Goal: Information Seeking & Learning: Learn about a topic

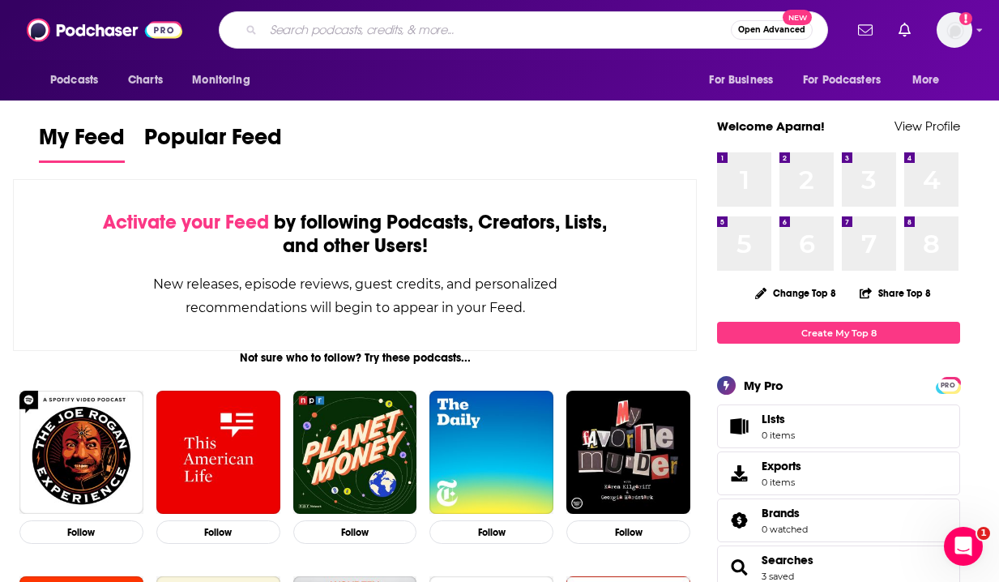
click at [432, 29] on input "Search podcasts, credits, & more..." at bounding box center [497, 30] width 468 height 26
type input "twenty minute vc"
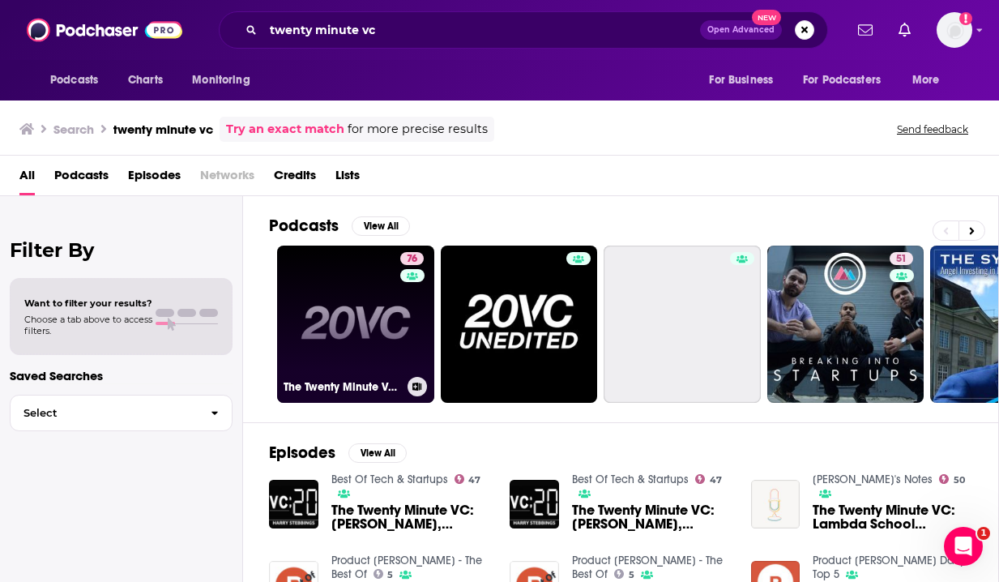
click at [345, 258] on link "76 The Twenty Minute VC (20VC): Venture Capital | Startup Funding | The Pitch" at bounding box center [355, 324] width 157 height 157
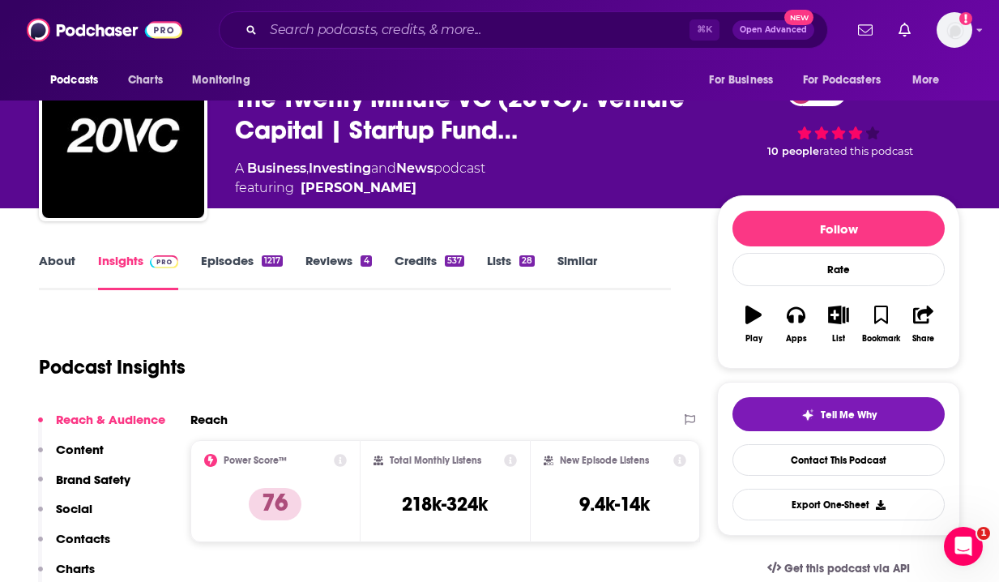
scroll to position [58, 0]
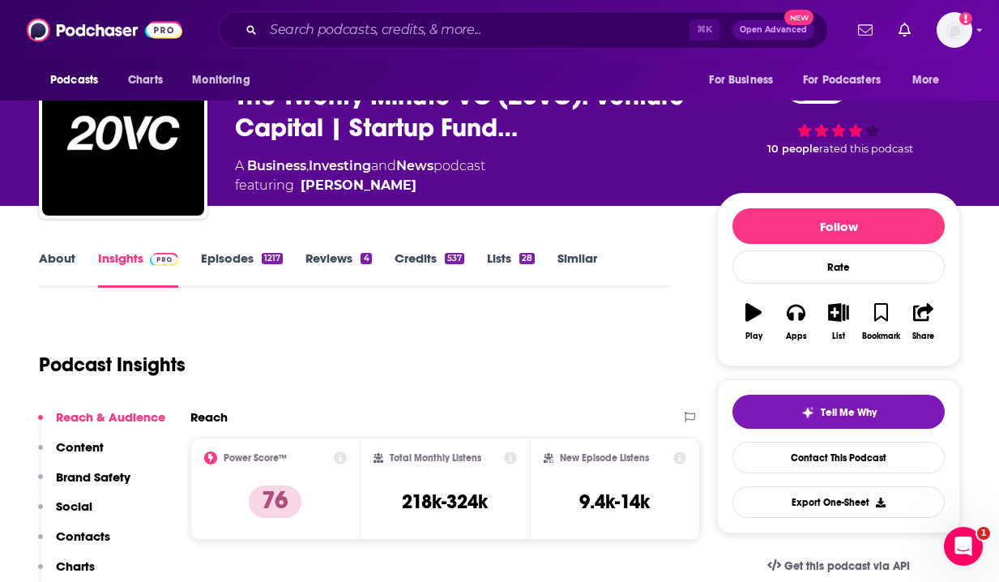
click at [48, 266] on link "About" at bounding box center [57, 268] width 36 height 37
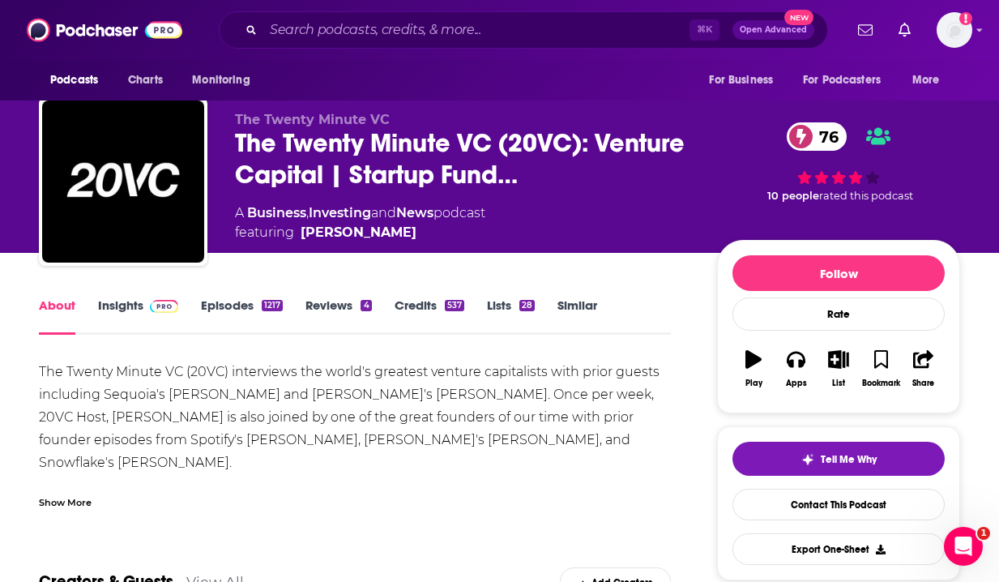
scroll to position [11, 0]
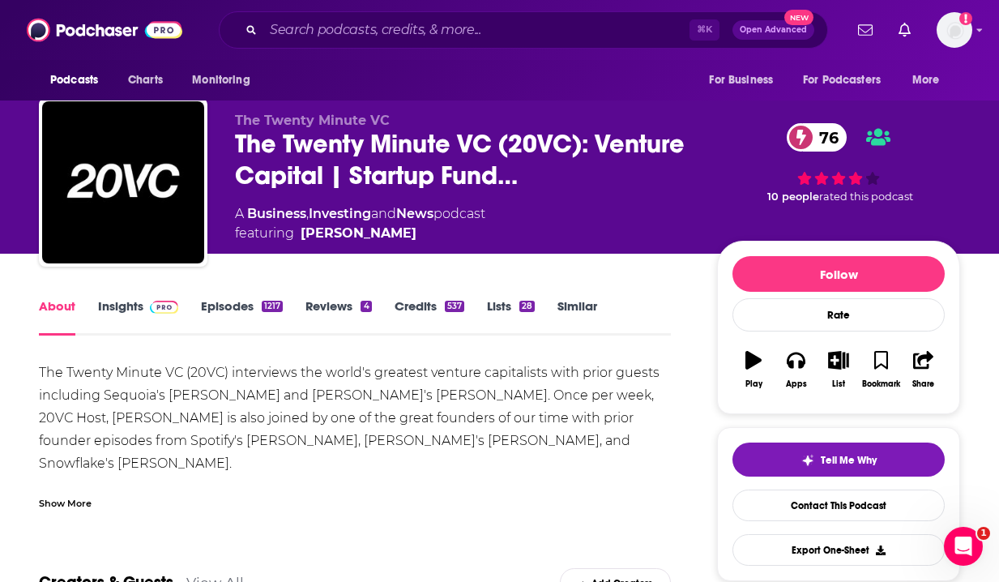
click at [434, 302] on link "Credits 537" at bounding box center [430, 316] width 70 height 37
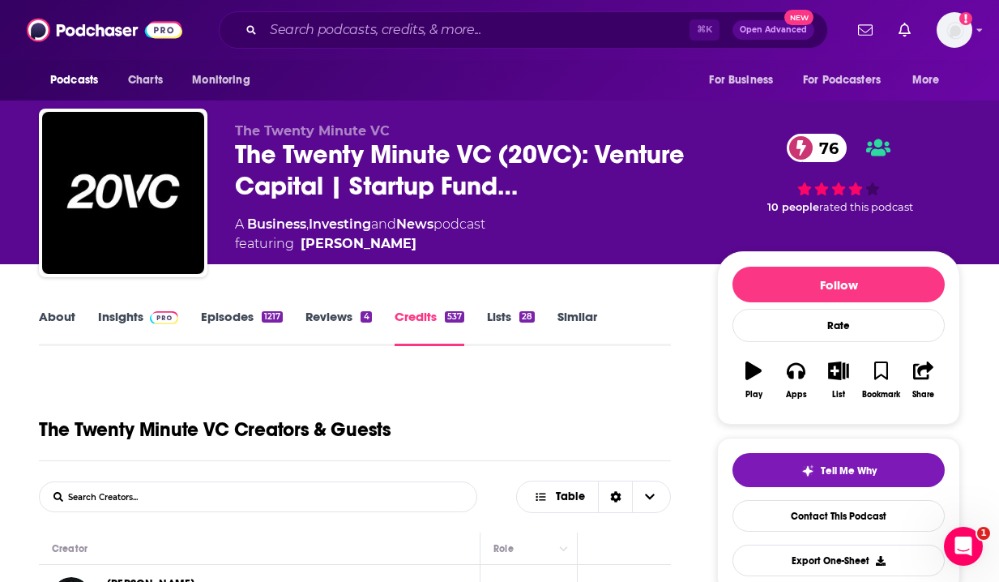
click at [57, 312] on link "About" at bounding box center [57, 327] width 36 height 37
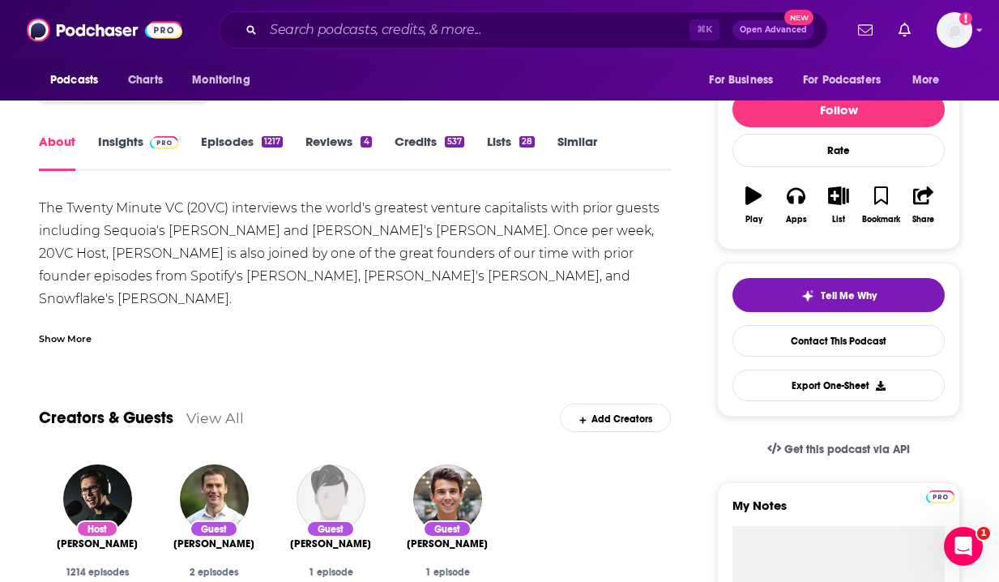
scroll to position [177, 0]
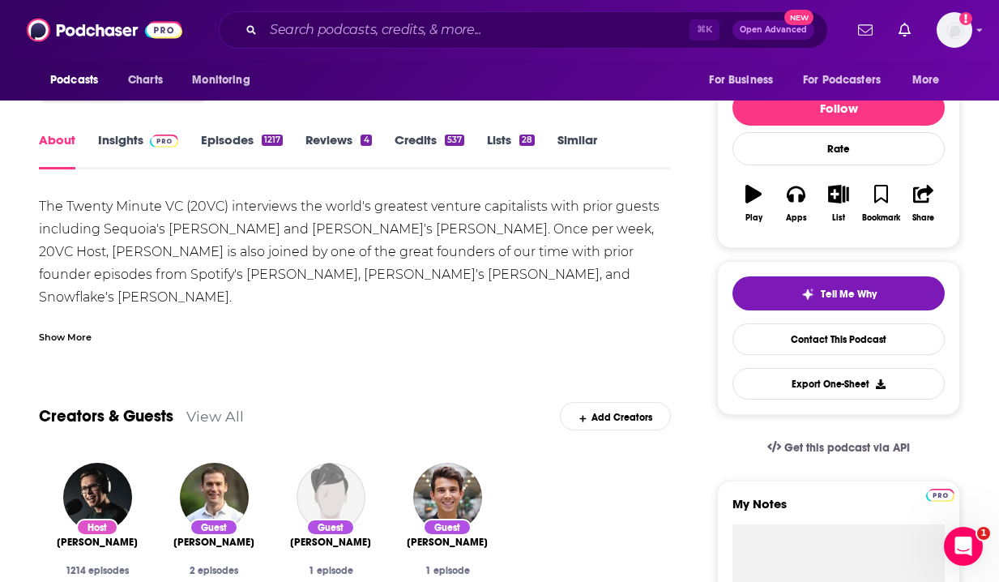
click at [53, 332] on div "Show More" at bounding box center [65, 335] width 53 height 15
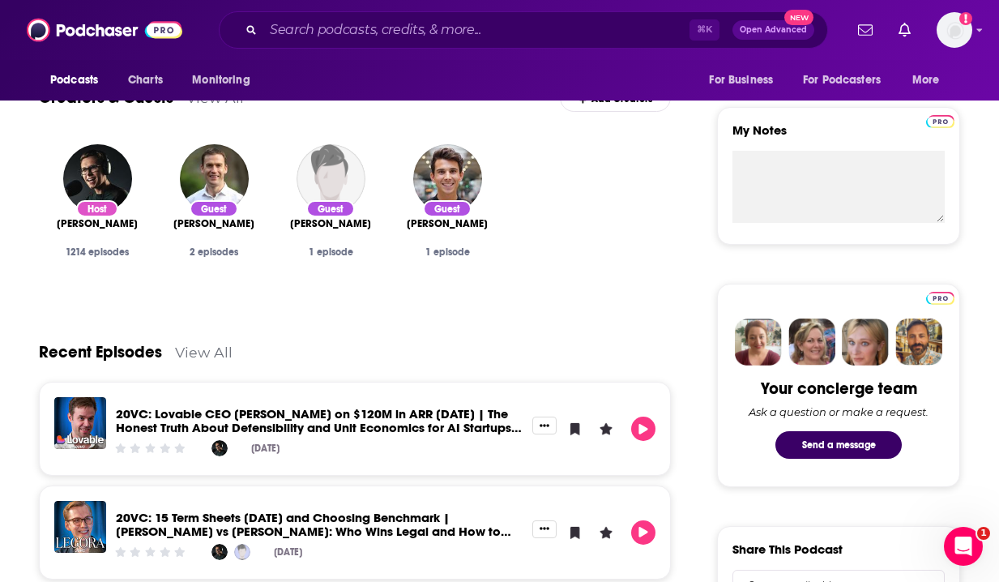
scroll to position [0, 0]
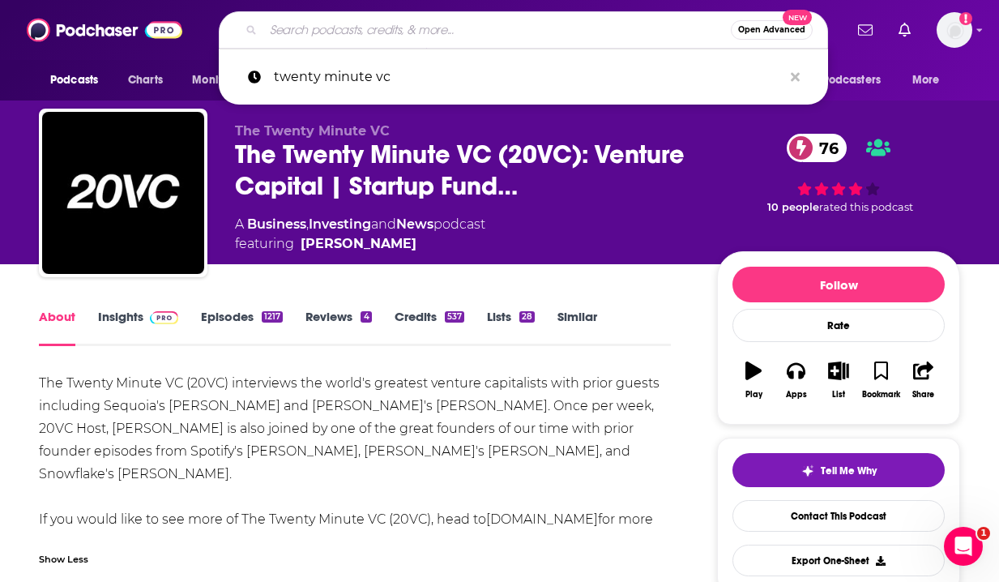
click at [443, 25] on input "Search podcasts, credits, & more..." at bounding box center [497, 30] width 468 height 26
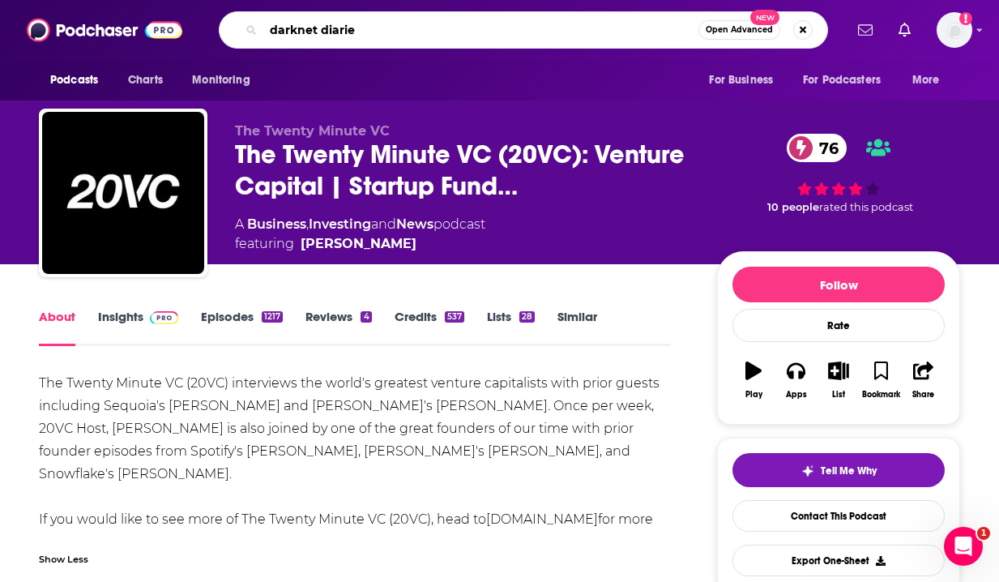
type input "darknet diaries"
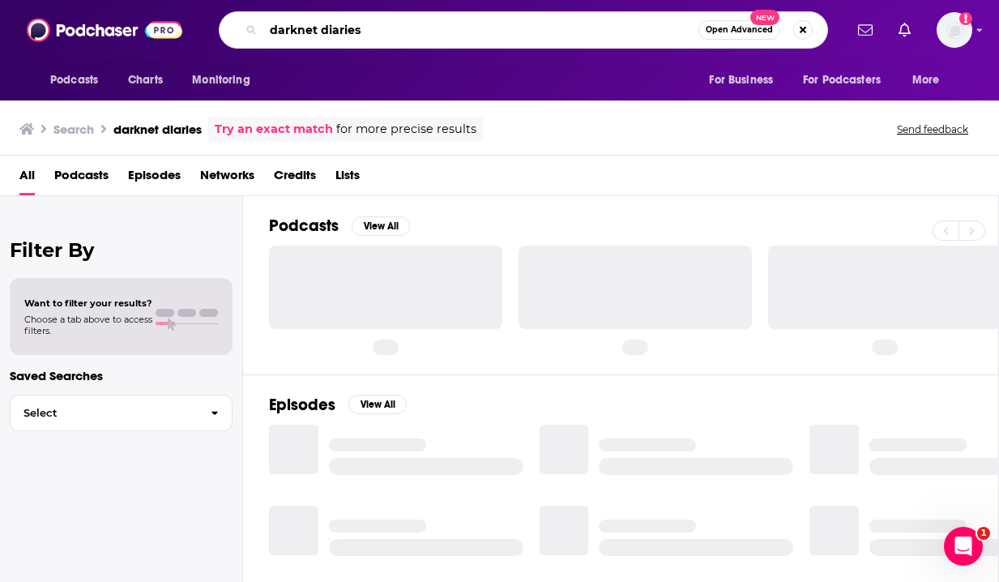
click at [425, 34] on input "darknet diaries" at bounding box center [480, 30] width 435 height 26
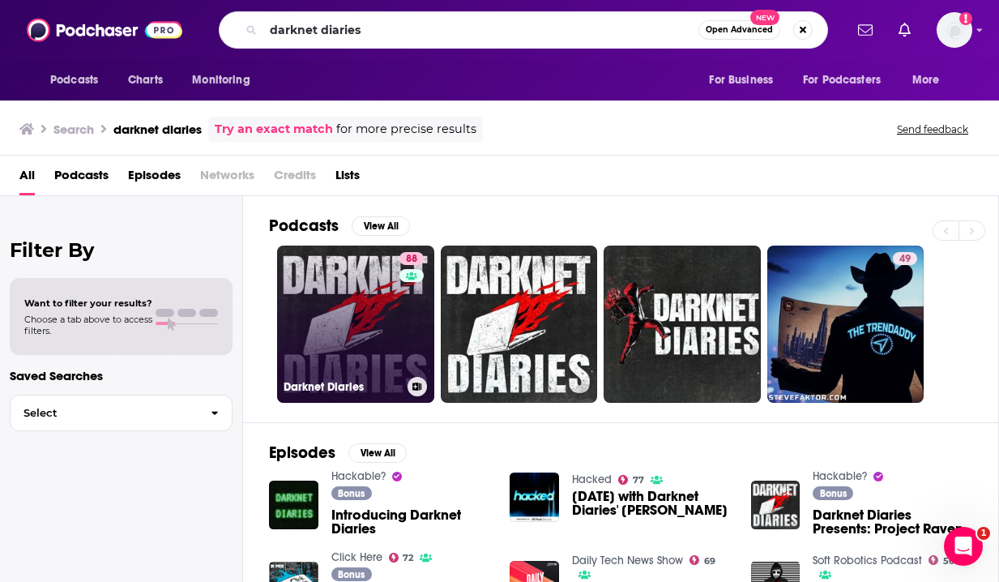
click at [362, 283] on link "88 Darknet Diaries" at bounding box center [355, 324] width 157 height 157
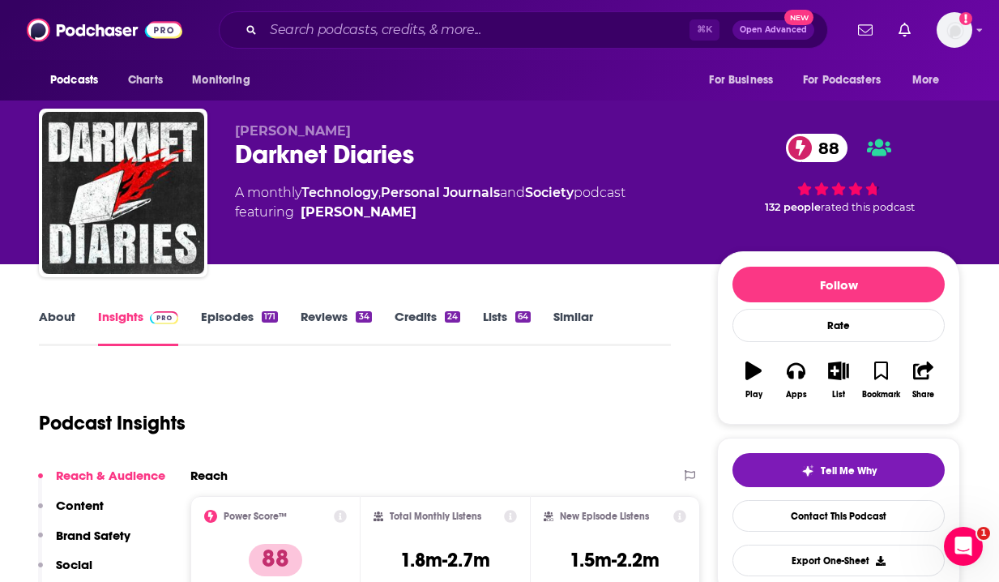
click at [61, 315] on link "About" at bounding box center [57, 327] width 36 height 37
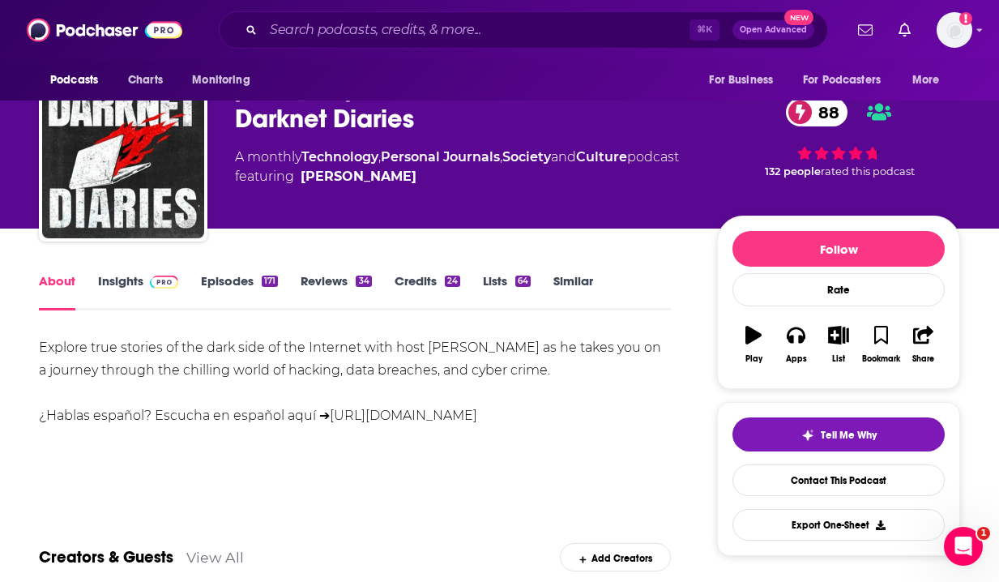
scroll to position [19, 0]
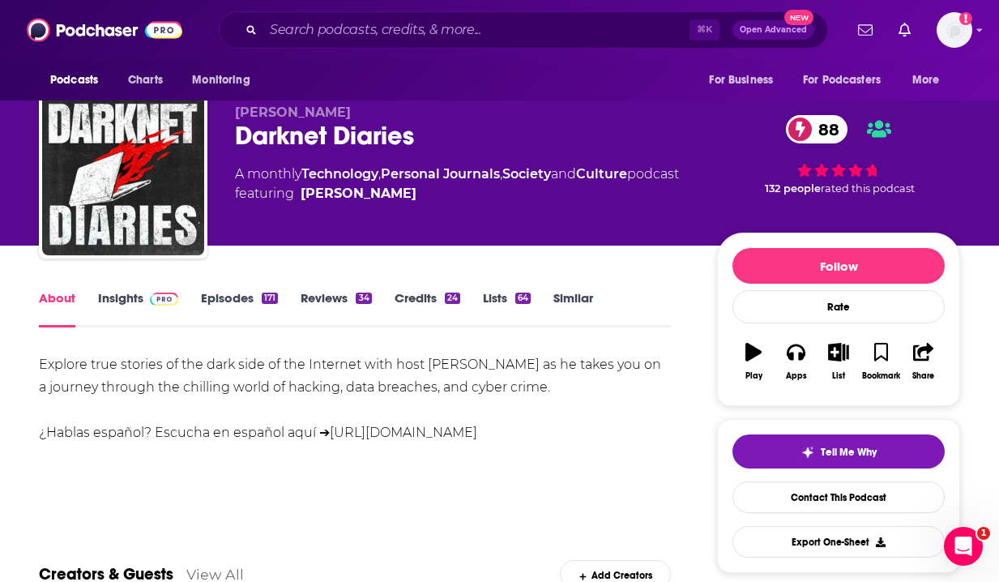
click at [98, 304] on link "Insights" at bounding box center [138, 308] width 80 height 37
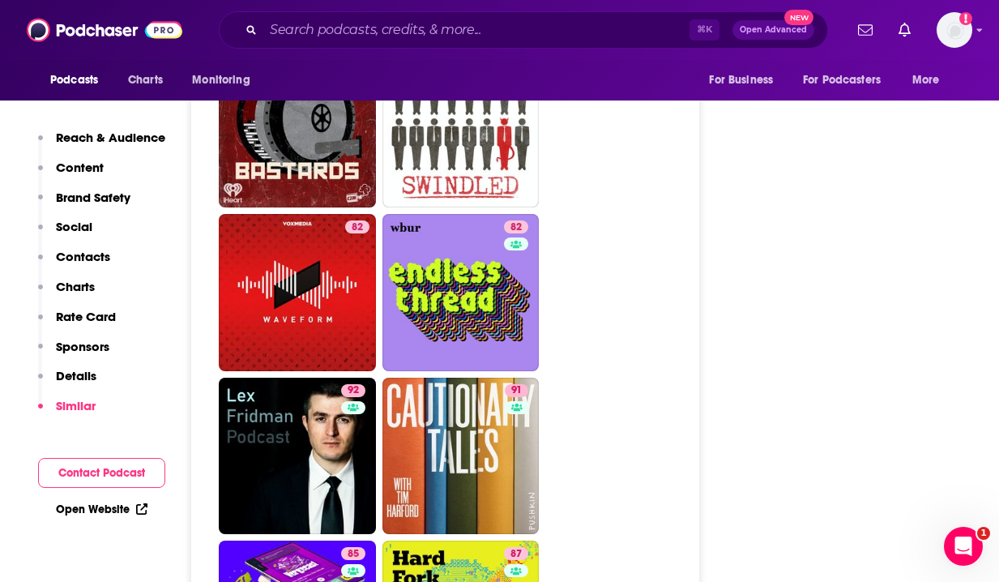
scroll to position [3971, 0]
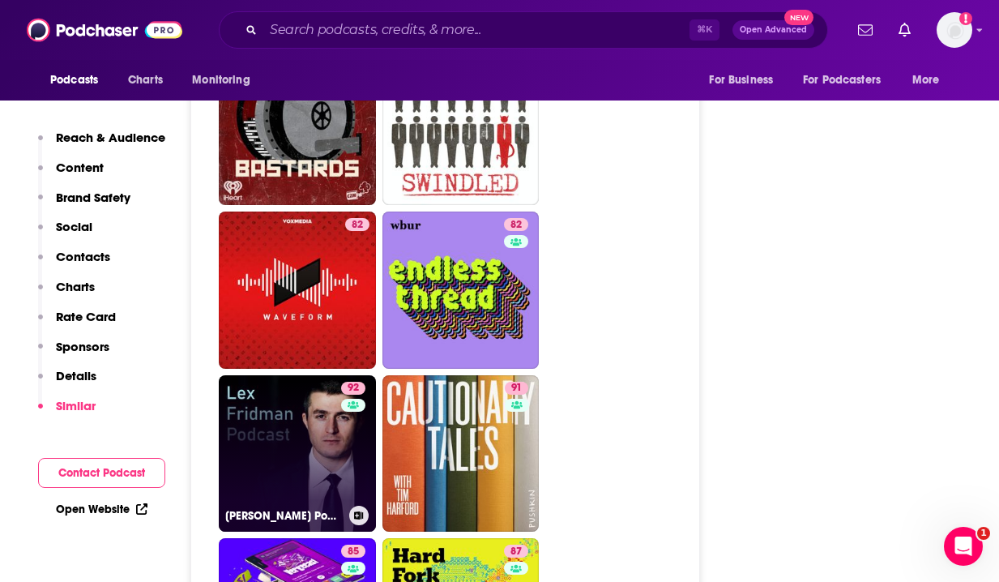
click at [274, 375] on link "92 [PERSON_NAME] Podcast" at bounding box center [297, 453] width 157 height 157
type input "[URL][DOMAIN_NAME][PERSON_NAME]"
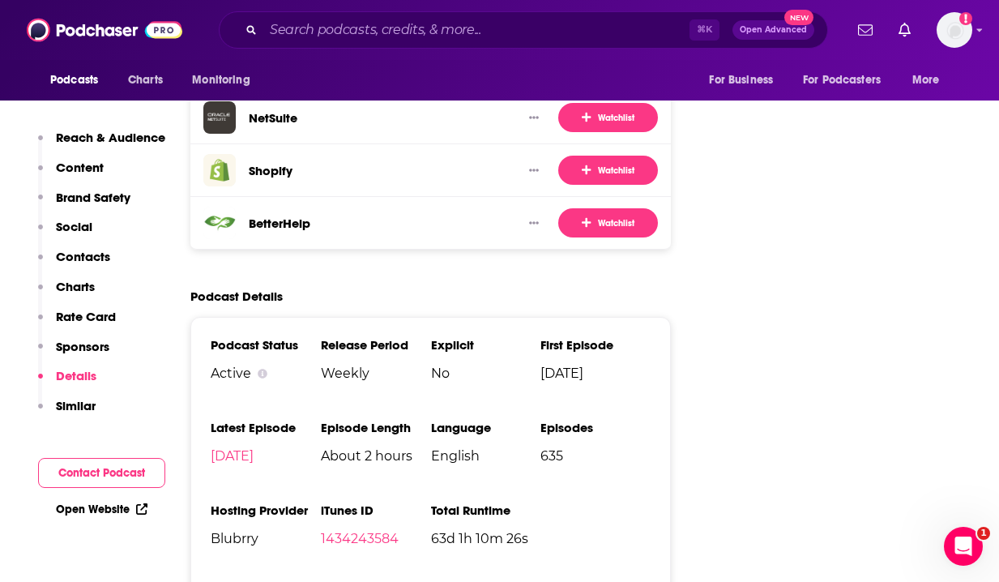
scroll to position [3157, 0]
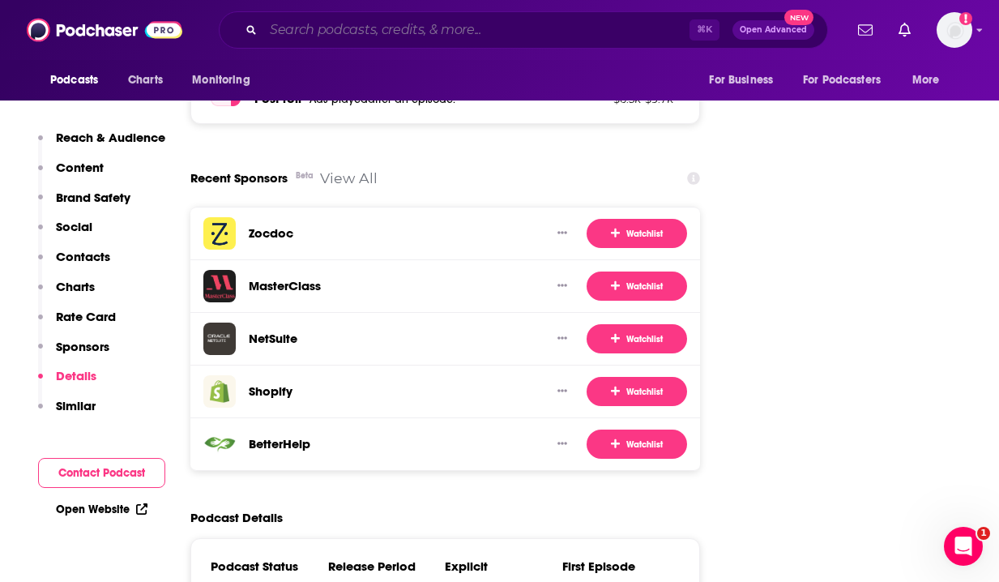
click at [431, 24] on input "Search podcasts, credits, & more..." at bounding box center [476, 30] width 426 height 26
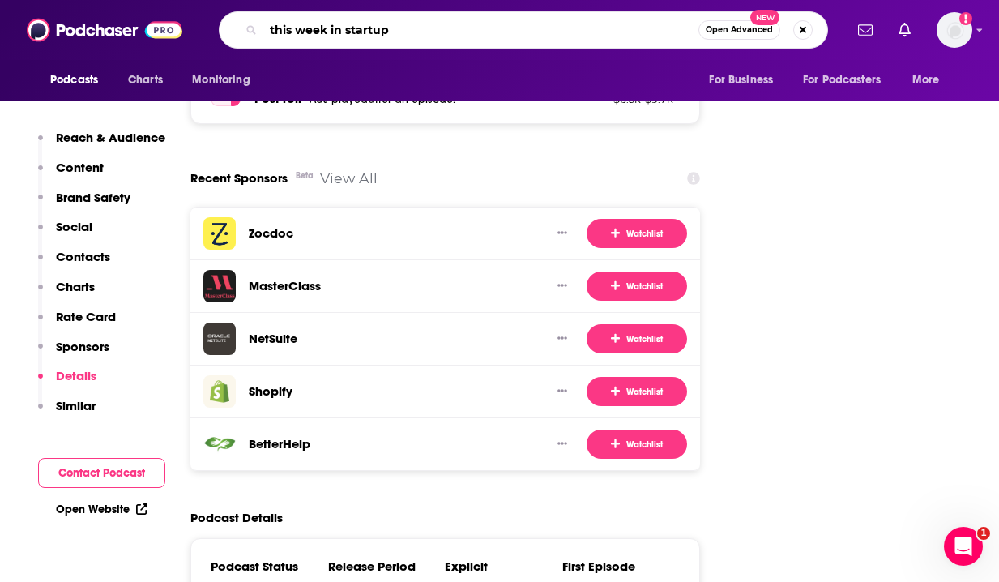
type input "this week in startups"
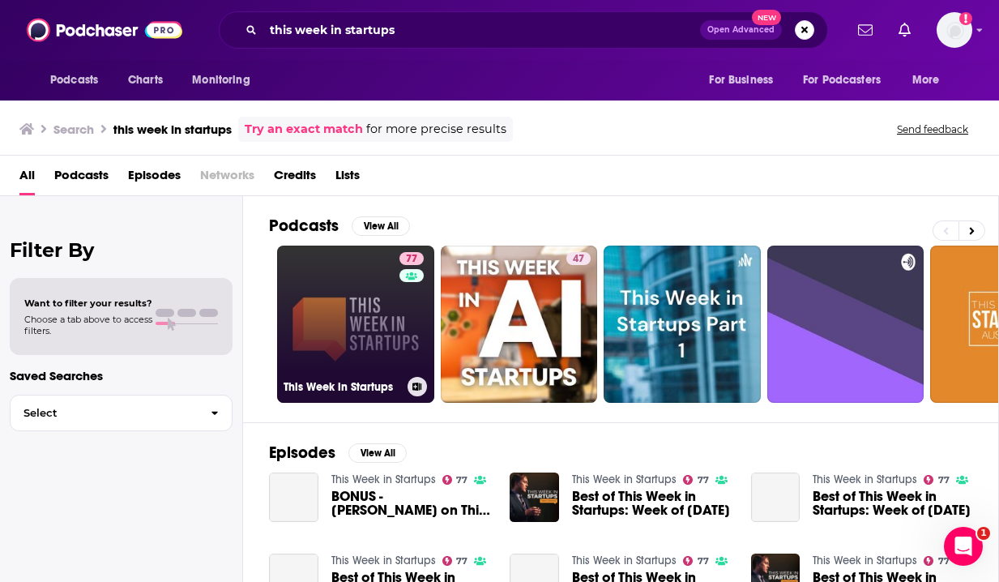
click at [362, 322] on link "77 This Week in Startups" at bounding box center [355, 324] width 157 height 157
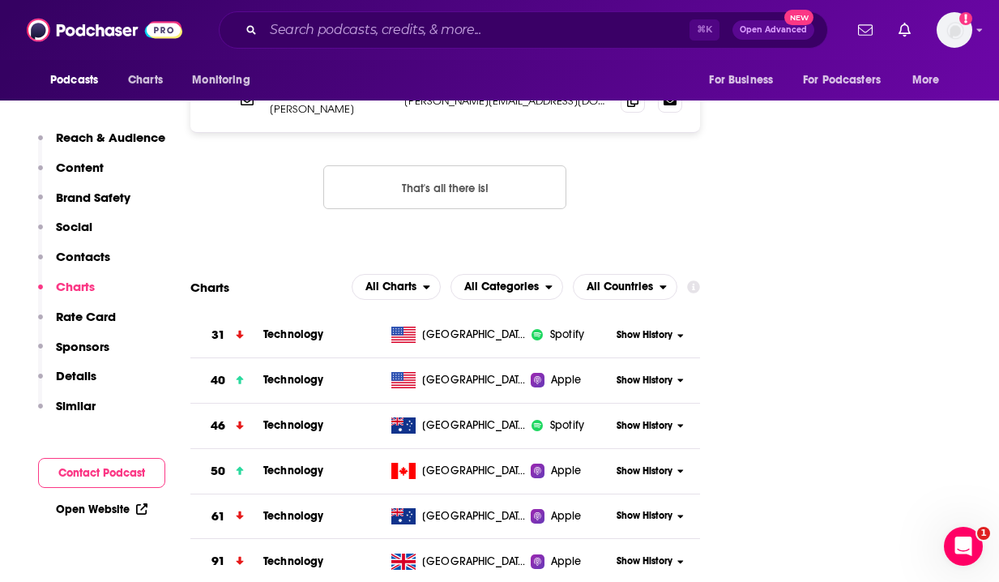
scroll to position [2448, 0]
